Goal: Task Accomplishment & Management: Complete application form

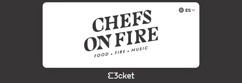
scroll to position [259, 0]
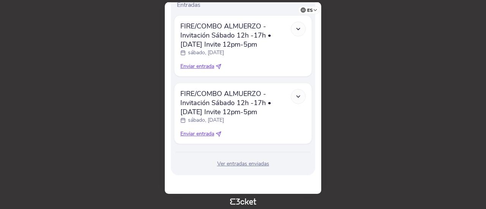
click at [206, 67] on span "Enviar entrada" at bounding box center [197, 67] width 34 height 8
select select "34"
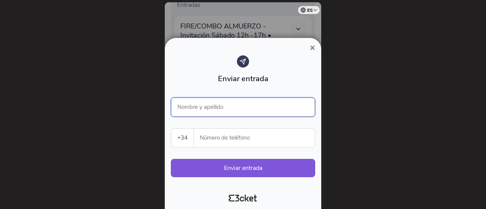
click at [214, 82] on input "Nombre y apellido" at bounding box center [243, 107] width 144 height 19
type input "[PERSON_NAME]"
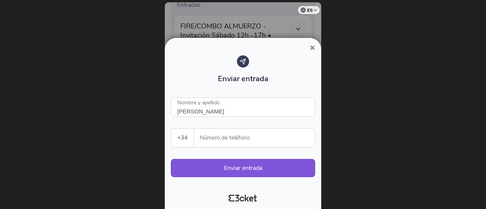
click at [218, 82] on input "Número de teléfono" at bounding box center [257, 138] width 115 height 19
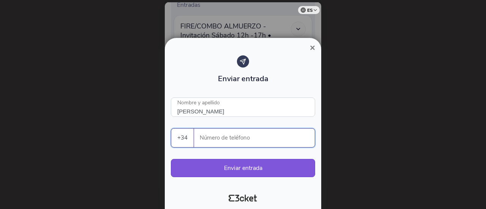
paste input "680600122"
type input "680600122"
drag, startPoint x: 229, startPoint y: 144, endPoint x: 188, endPoint y: 142, distance: 41.1
click at [188, 82] on div "+34 [GEOGRAPHIC_DATA] (+351) [GEOGRAPHIC_DATA] (+34) [GEOGRAPHIC_DATA] (+32) [G…" at bounding box center [243, 137] width 144 height 19
click at [221, 82] on button "Enviar entrada" at bounding box center [243, 168] width 144 height 18
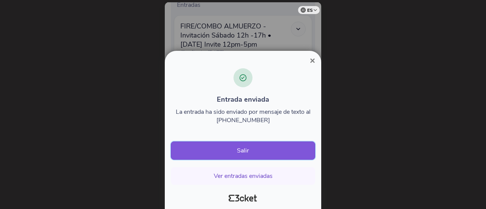
click at [241, 82] on button "Salir" at bounding box center [243, 151] width 144 height 18
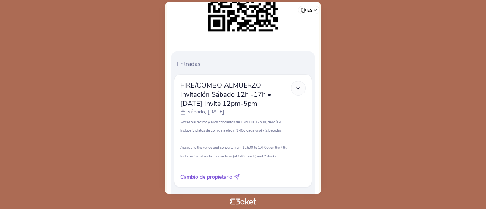
scroll to position [207, 0]
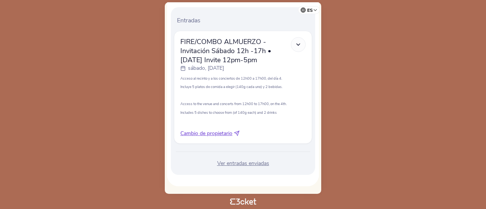
click at [204, 135] on span "Cambio de propietario" at bounding box center [206, 134] width 52 height 8
select select "34"
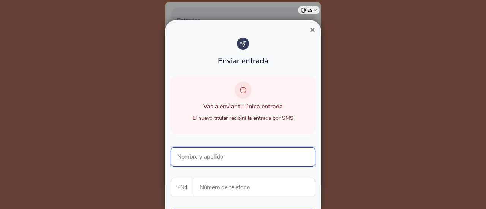
click at [215, 156] on input "Nombre y apellido" at bounding box center [243, 156] width 144 height 19
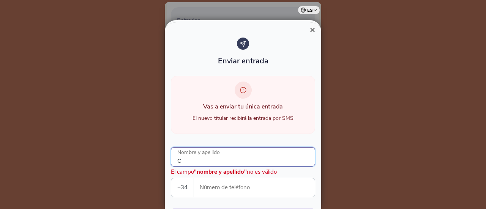
type input "Chema Romero"
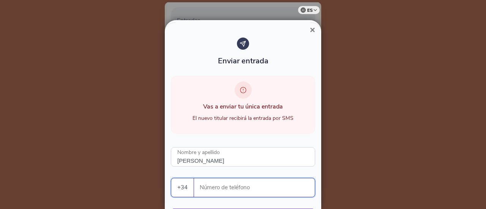
click at [209, 186] on input "Número de teléfono" at bounding box center [257, 188] width 115 height 19
paste input "680600122"
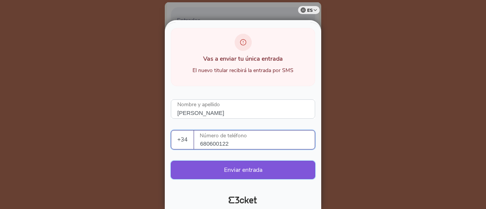
type input "680600122"
click at [253, 167] on button "Enviar entrada" at bounding box center [243, 170] width 144 height 18
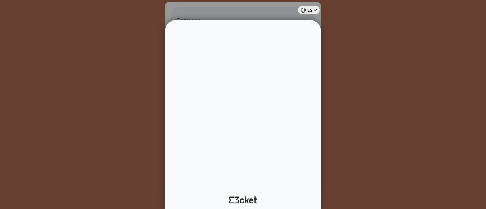
scroll to position [0, 0]
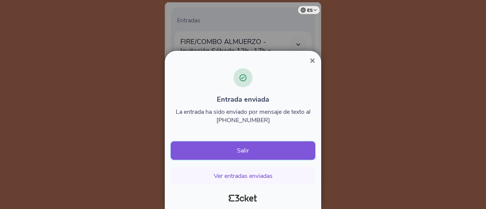
click at [242, 153] on button "Salir" at bounding box center [243, 151] width 144 height 18
